Goal: Task Accomplishment & Management: Manage account settings

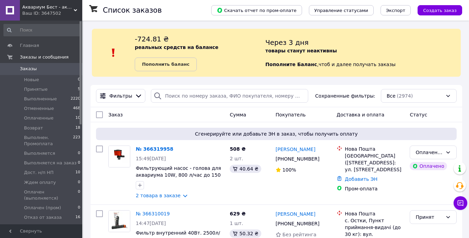
click at [75, 8] on div "Аквариум Бест - аквариумистика проверенная временем Ваш ID: 3647502" at bounding box center [51, 10] width 62 height 21
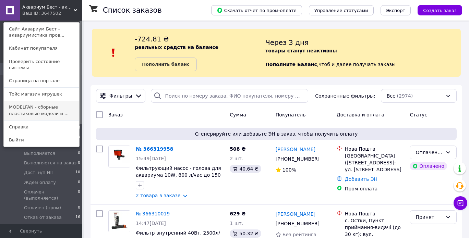
click at [45, 103] on link "MODELFAN - сборные пластиковые модели и ..." at bounding box center [41, 110] width 75 height 19
